Goal: Information Seeking & Learning: Learn about a topic

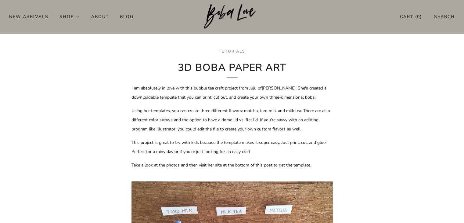
click at [229, 91] on p "I am absolutely in love with this bubble tea craft project from Juju of Juju Sp…" at bounding box center [231, 93] width 201 height 18
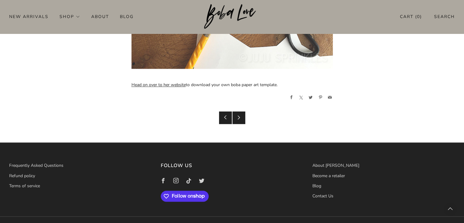
scroll to position [988, 0]
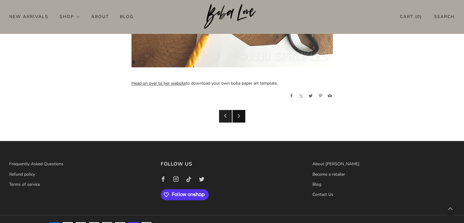
click at [242, 117] on link "Newer Post" at bounding box center [238, 116] width 13 height 13
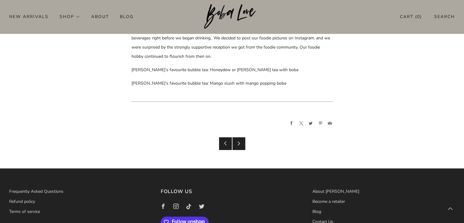
scroll to position [2736, 0]
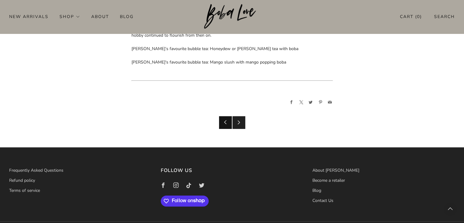
click at [226, 120] on icon at bounding box center [225, 122] width 4 height 4
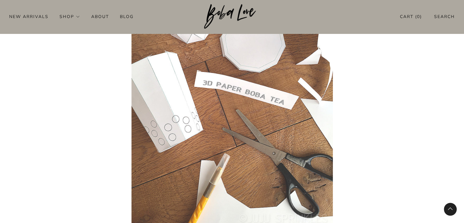
scroll to position [951, 0]
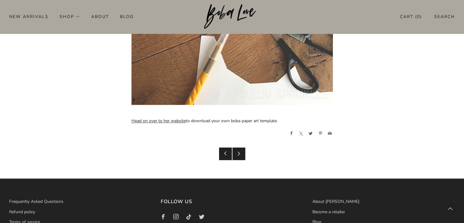
click at [165, 122] on link "Head on over to her website" at bounding box center [158, 121] width 54 height 6
